Goal: Task Accomplishment & Management: Manage account settings

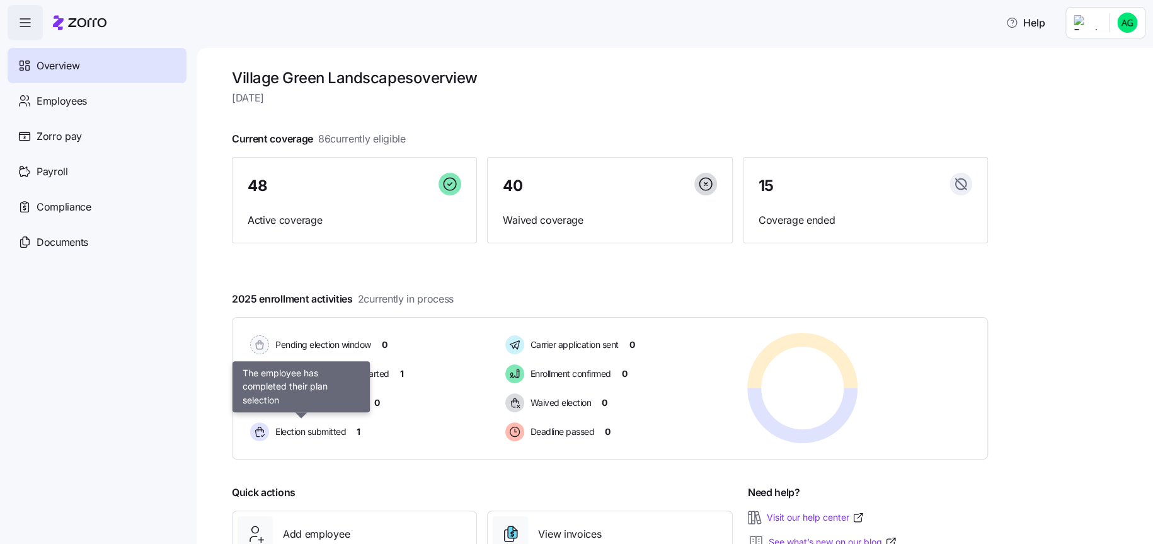
drag, startPoint x: 331, startPoint y: 428, endPoint x: 444, endPoint y: 447, distance: 114.8
click at [331, 428] on span "Election submitted" at bounding box center [308, 431] width 74 height 13
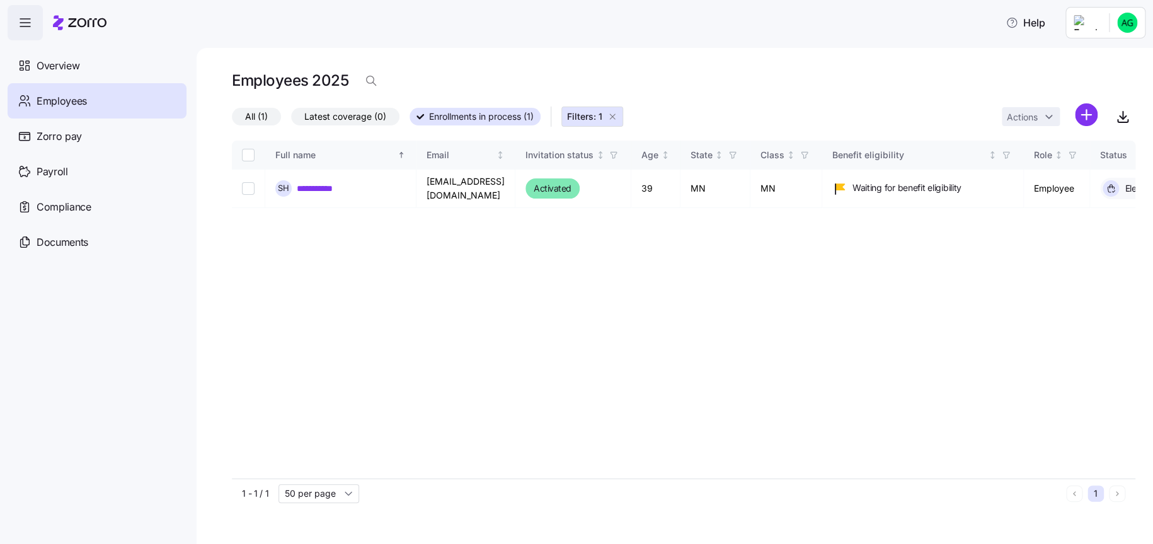
click at [70, 100] on span "Employees" at bounding box center [62, 101] width 50 height 16
click at [263, 111] on span "All (1)" at bounding box center [256, 116] width 23 height 16
click at [232, 120] on input "All (1)" at bounding box center [232, 120] width 0 height 0
click at [614, 118] on icon "button" at bounding box center [612, 116] width 10 height 10
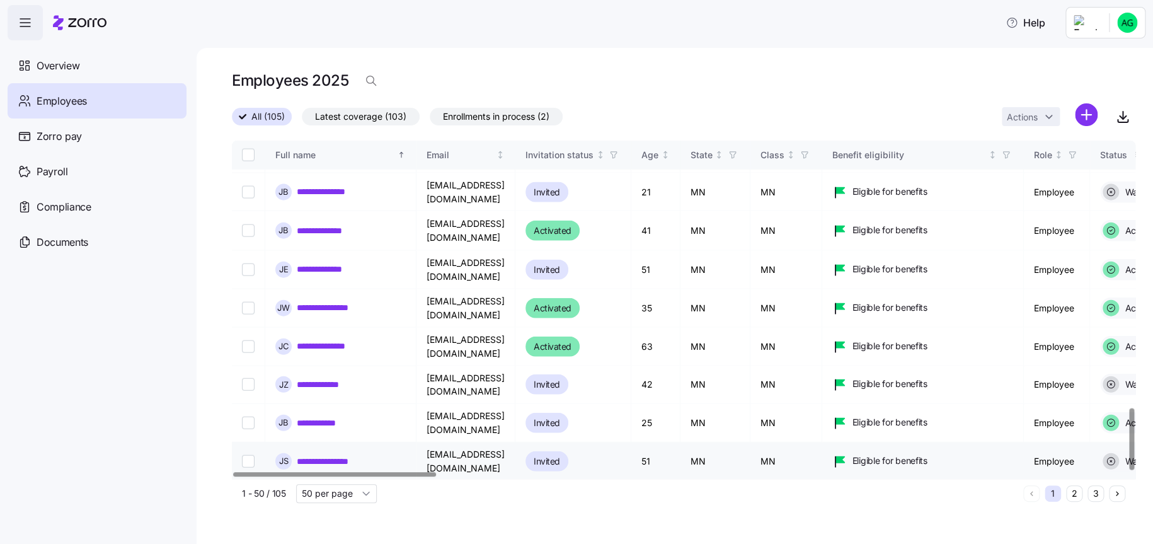
scroll to position [1465, 0]
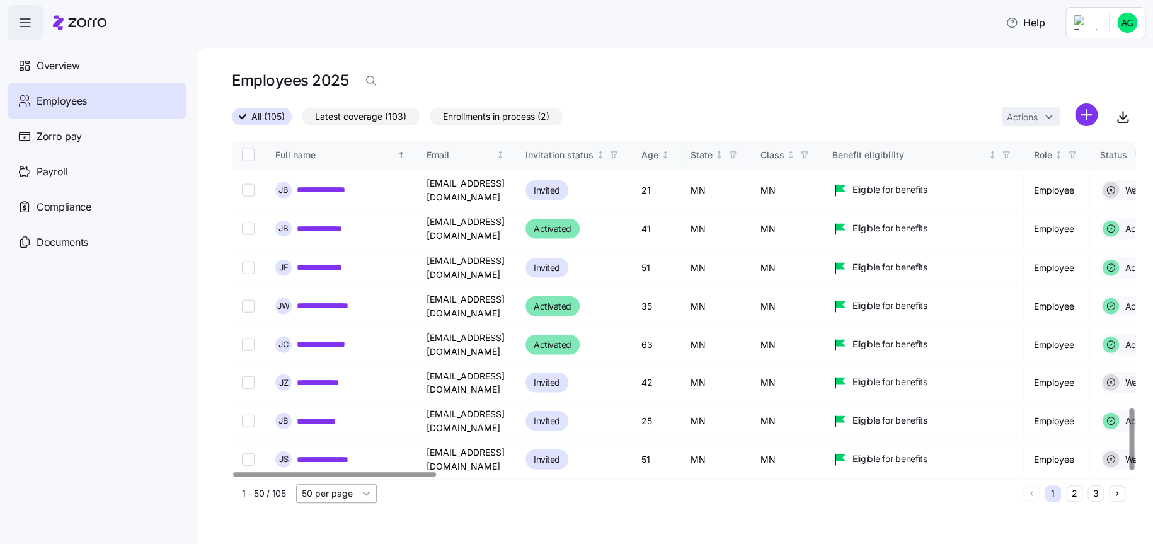
click at [365, 494] on input "50 per page" at bounding box center [336, 493] width 81 height 19
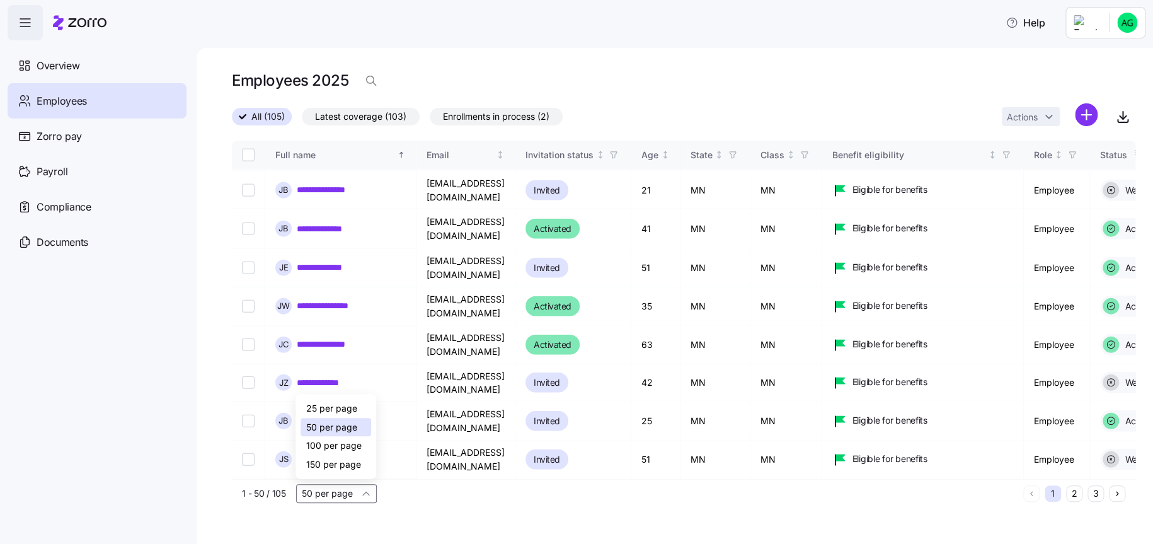
click at [331, 440] on span "100 per page" at bounding box center [332, 445] width 55 height 14
type input "100 per page"
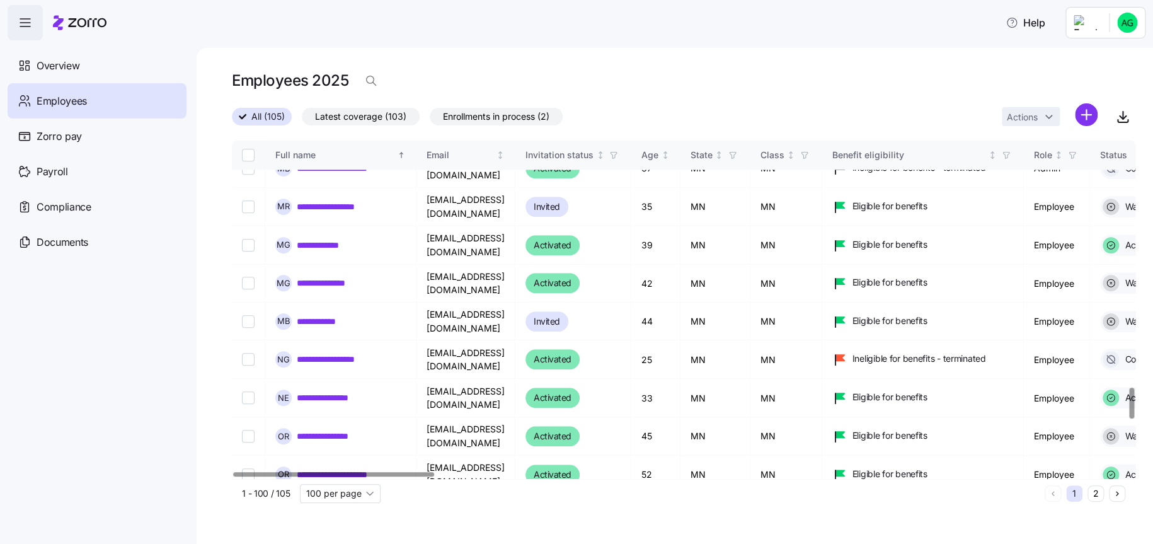
scroll to position [2713, 0]
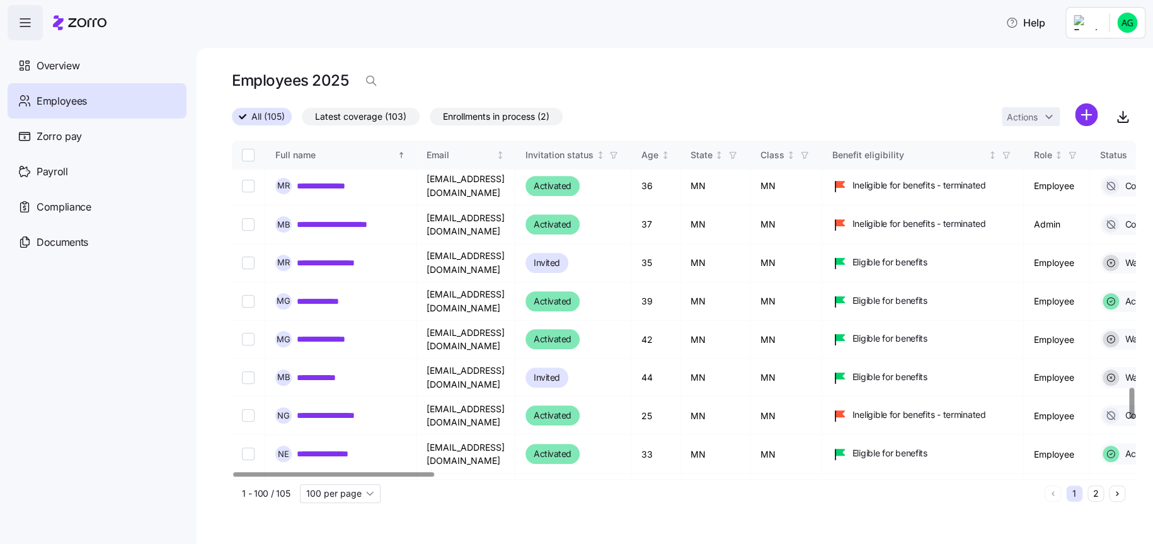
click at [498, 116] on span "Enrollments in process (2)" at bounding box center [496, 116] width 106 height 16
click at [430, 120] on input "Enrollments in process (2)" at bounding box center [430, 120] width 0 height 0
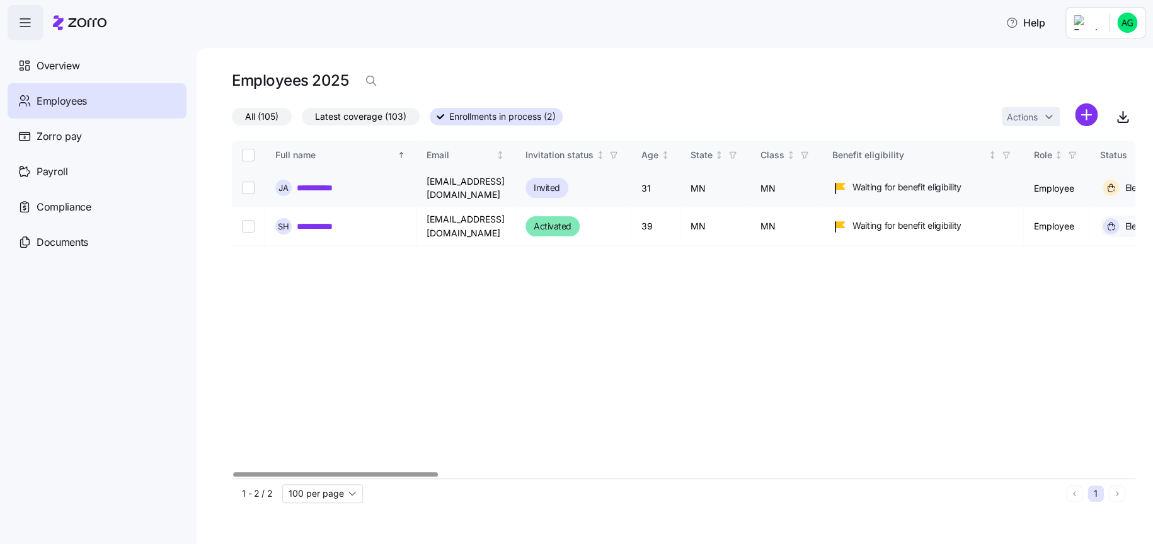
click at [345, 182] on link "**********" at bounding box center [323, 187] width 52 height 13
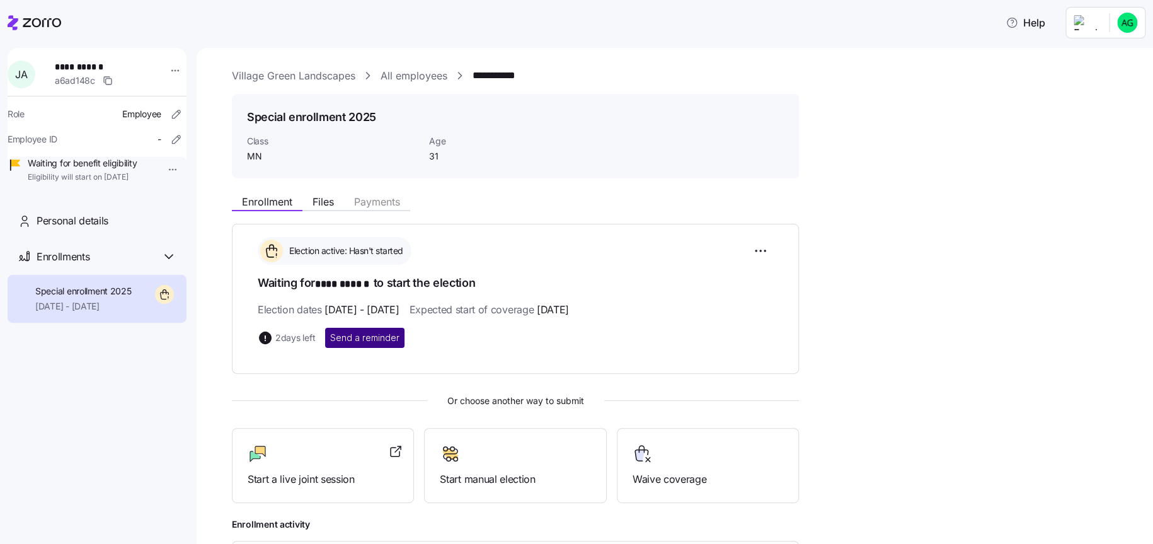
click at [357, 338] on span "Send a reminder" at bounding box center [364, 337] width 69 height 13
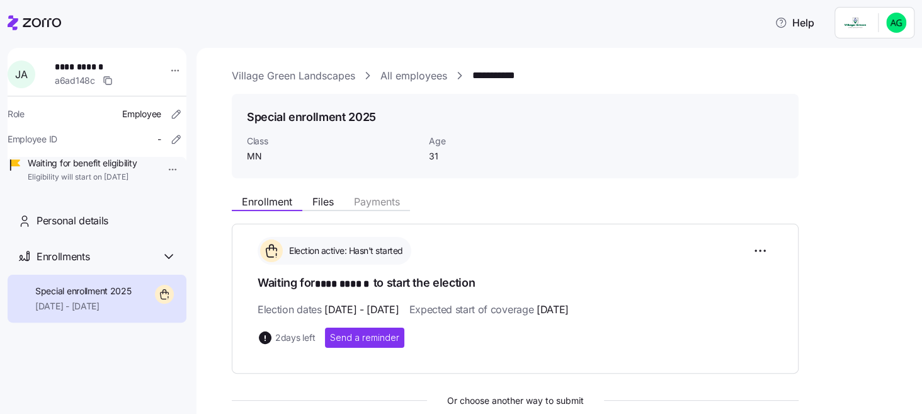
drag, startPoint x: 43, startPoint y: 23, endPoint x: 64, endPoint y: 25, distance: 20.8
click at [44, 25] on icon at bounding box center [35, 22] width 54 height 15
